Goal: Task Accomplishment & Management: Use online tool/utility

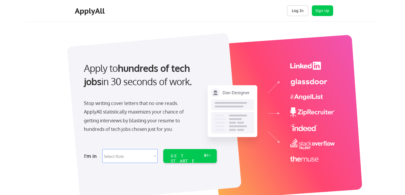
click at [293, 8] on button "Log In" at bounding box center [297, 10] width 21 height 11
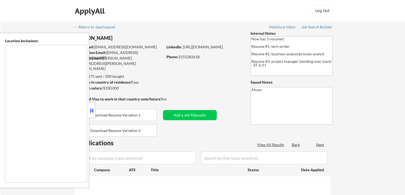
type textarea "[GEOGRAPHIC_DATA], [GEOGRAPHIC_DATA] [GEOGRAPHIC_DATA], [GEOGRAPHIC_DATA] [GEOG…"
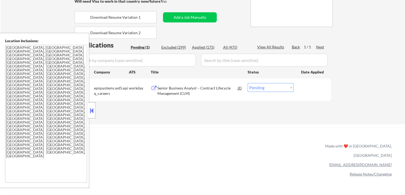
scroll to position [107, 0]
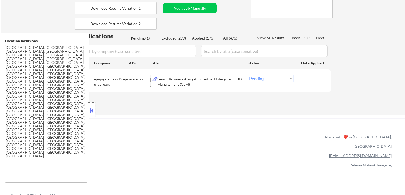
click at [181, 84] on div "Senior Business Analyst – Contract Lifecycle Management (CLM)" at bounding box center [197, 81] width 80 height 10
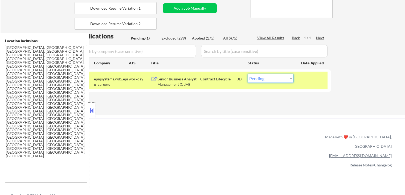
click at [268, 81] on select "Choose an option... Pending Applied Excluded (Questions) Excluded (Expired) Exc…" at bounding box center [271, 78] width 46 height 9
select select ""excluded__expired_""
click at [248, 74] on select "Choose an option... Pending Applied Excluded (Questions) Excluded (Expired) Exc…" at bounding box center [271, 78] width 46 height 9
click at [253, 108] on div "← Return to /applysquad Mailslurp Inbox Job Search Builder [PERSON_NAME] User E…" at bounding box center [203, 13] width 266 height 196
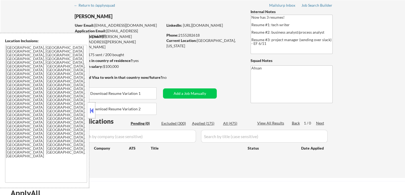
scroll to position [0, 0]
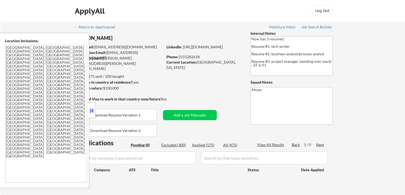
click at [315, 28] on div "Job Search Builder" at bounding box center [317, 27] width 31 height 4
